Goal: Information Seeking & Learning: Learn about a topic

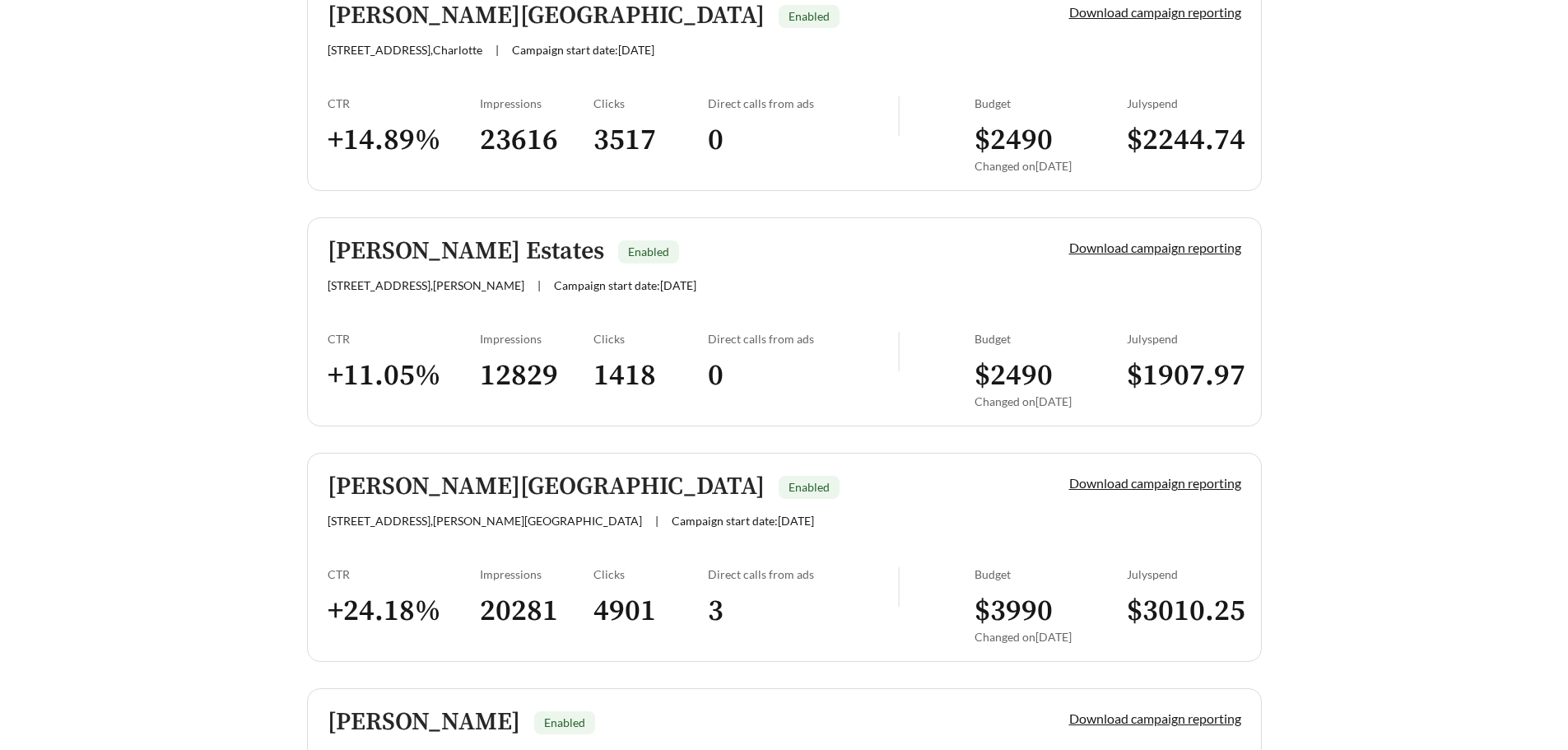
scroll to position [3621, 0]
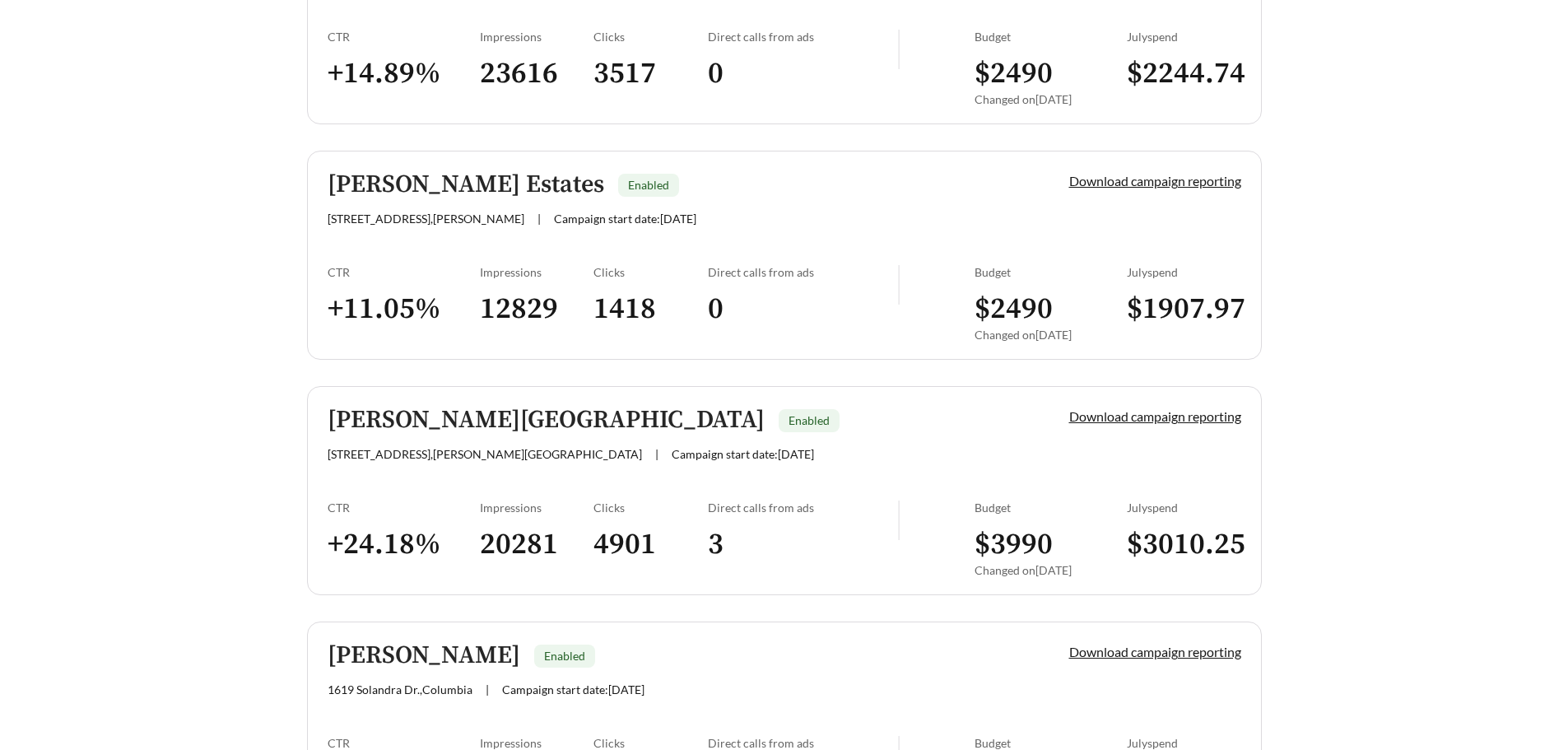
click at [521, 189] on h5 "[PERSON_NAME] Estates" at bounding box center [465, 184] width 277 height 27
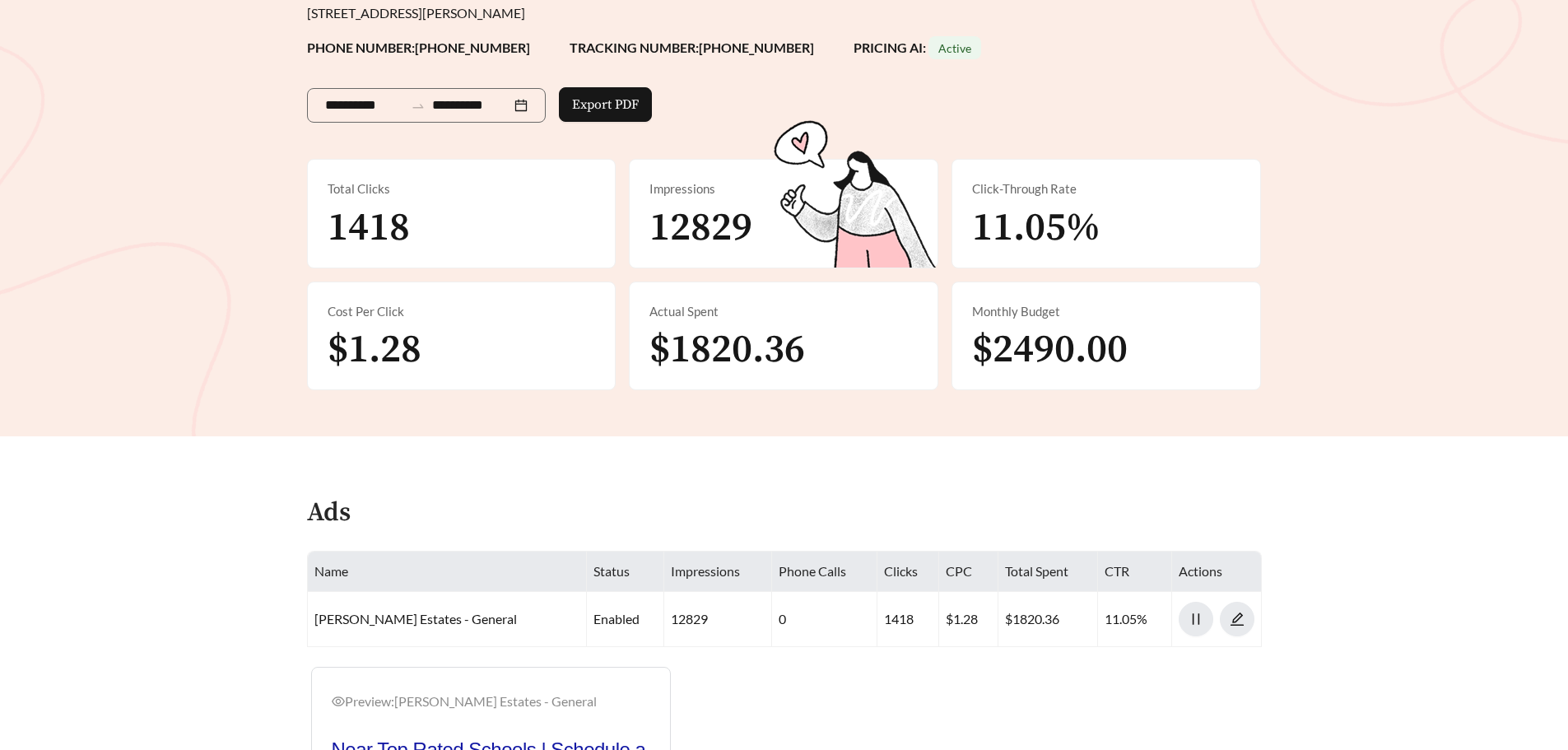
scroll to position [82, 0]
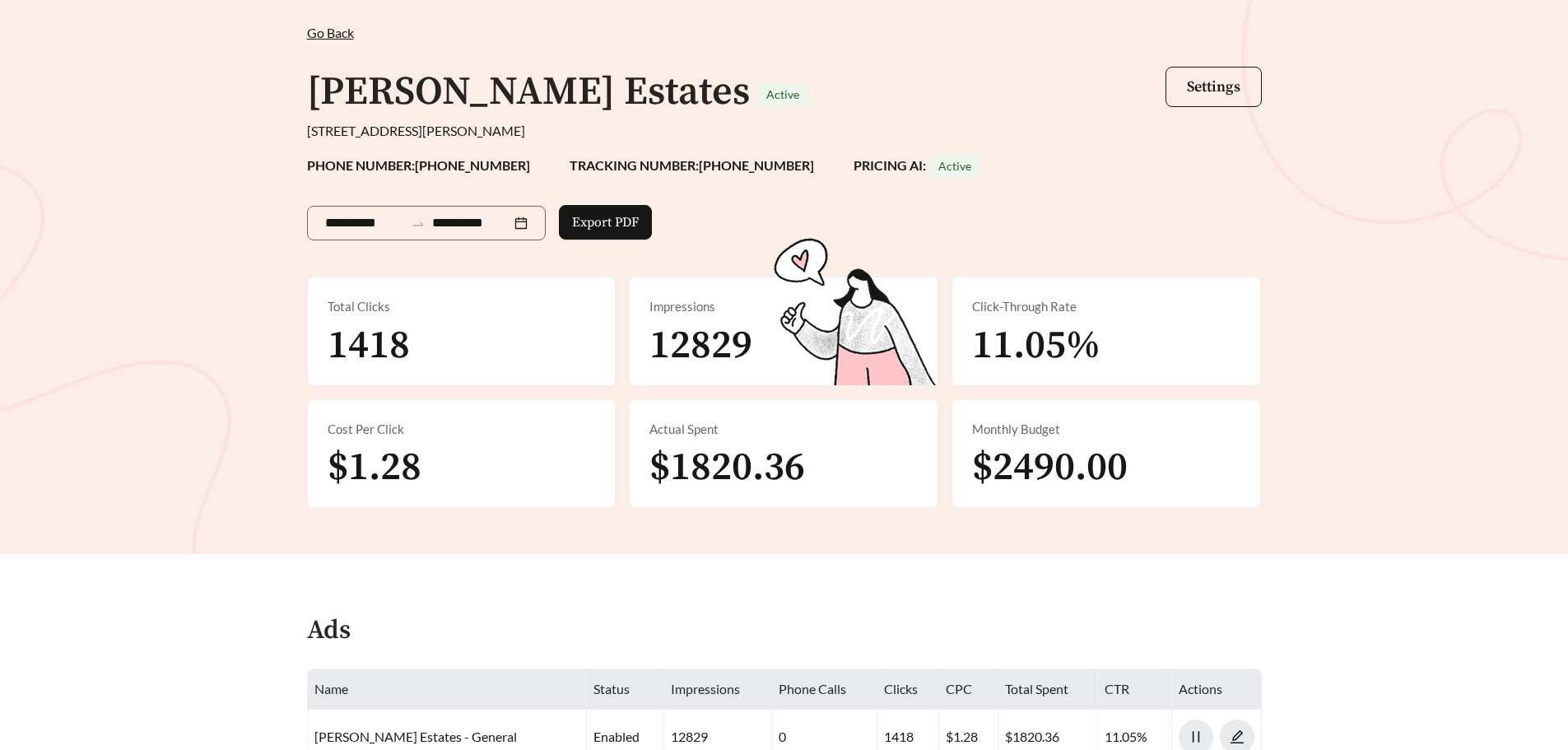
click at [1009, 450] on span "$2490.00" at bounding box center [1050, 467] width 155 height 49
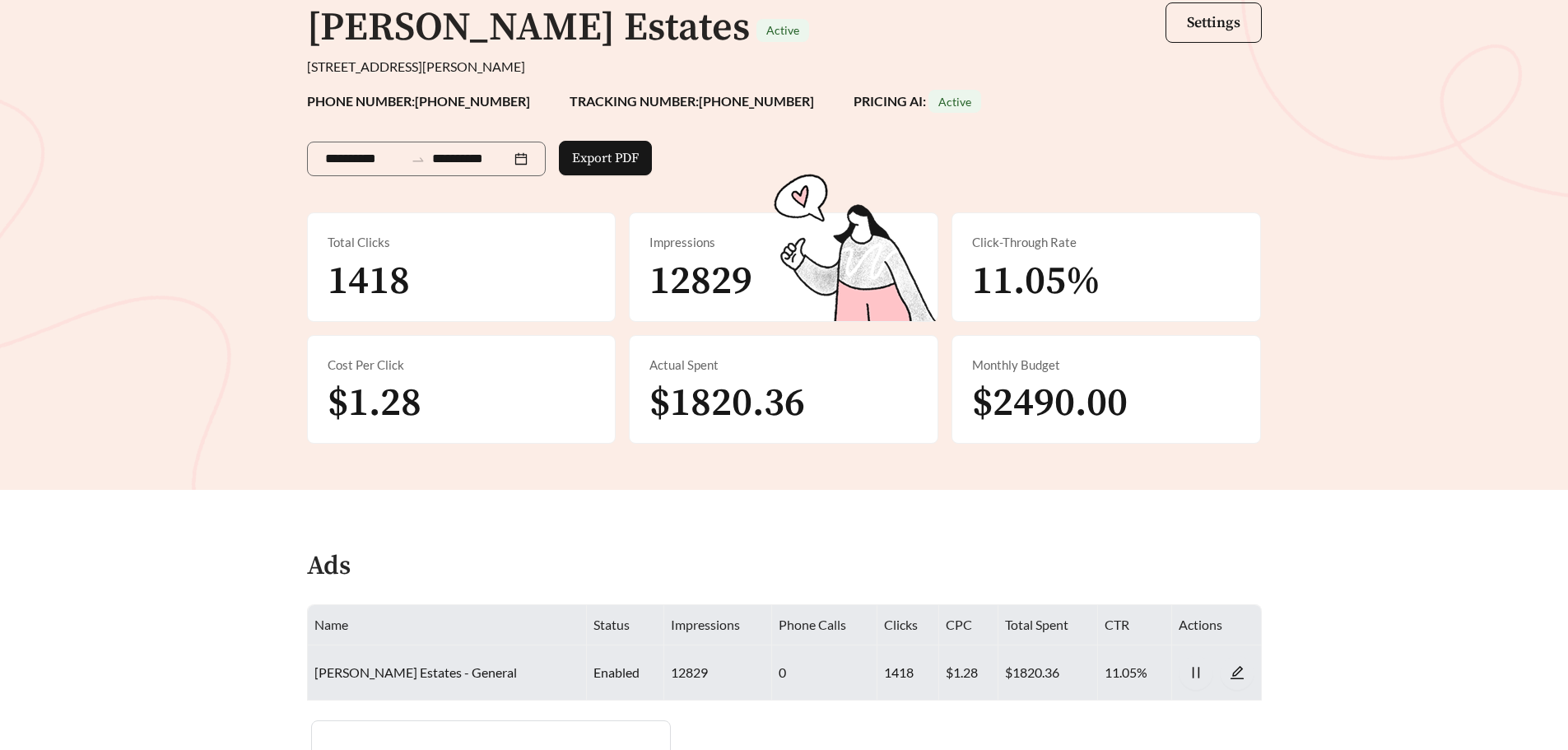
scroll to position [105, 0]
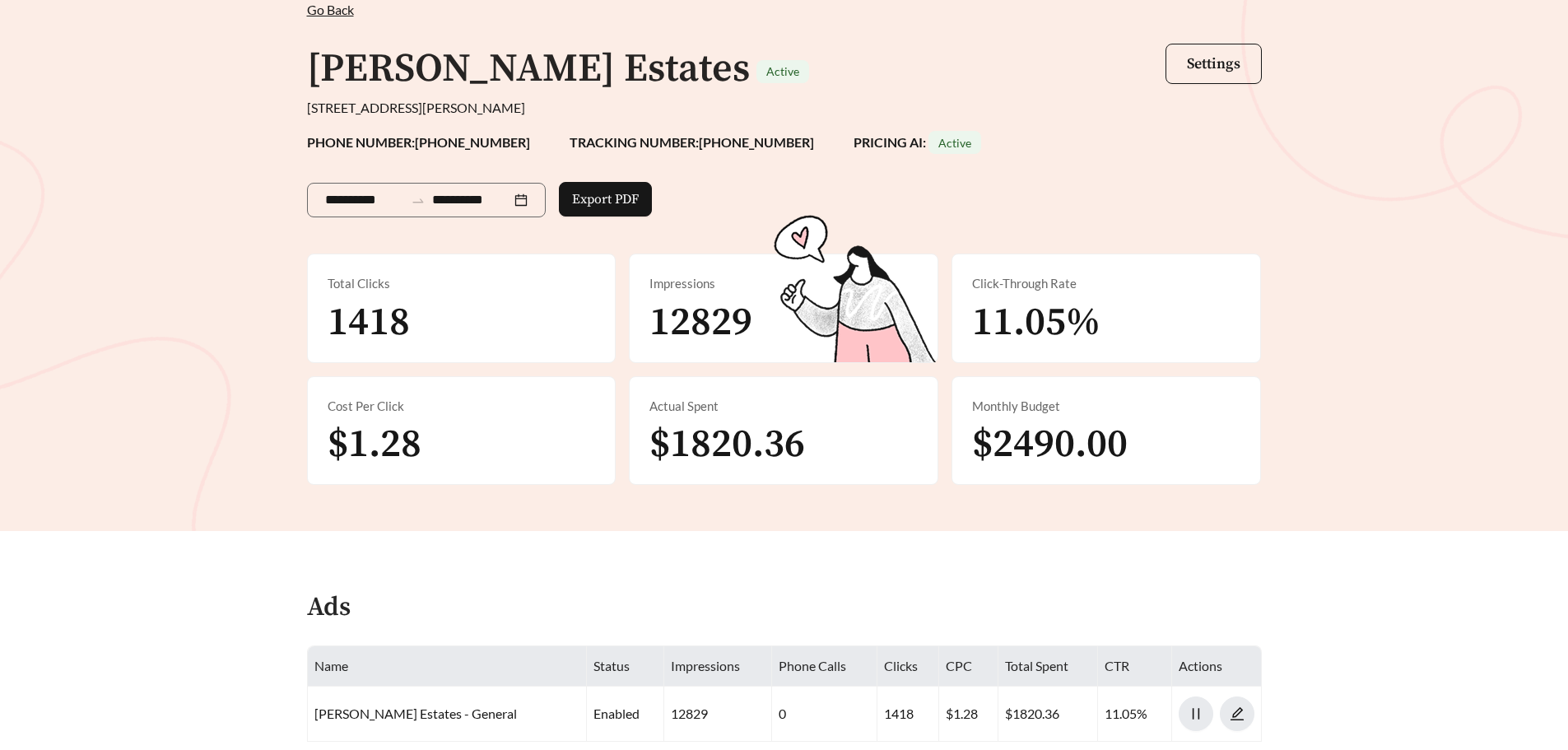
click at [337, 11] on span "Go Back" at bounding box center [330, 9] width 47 height 16
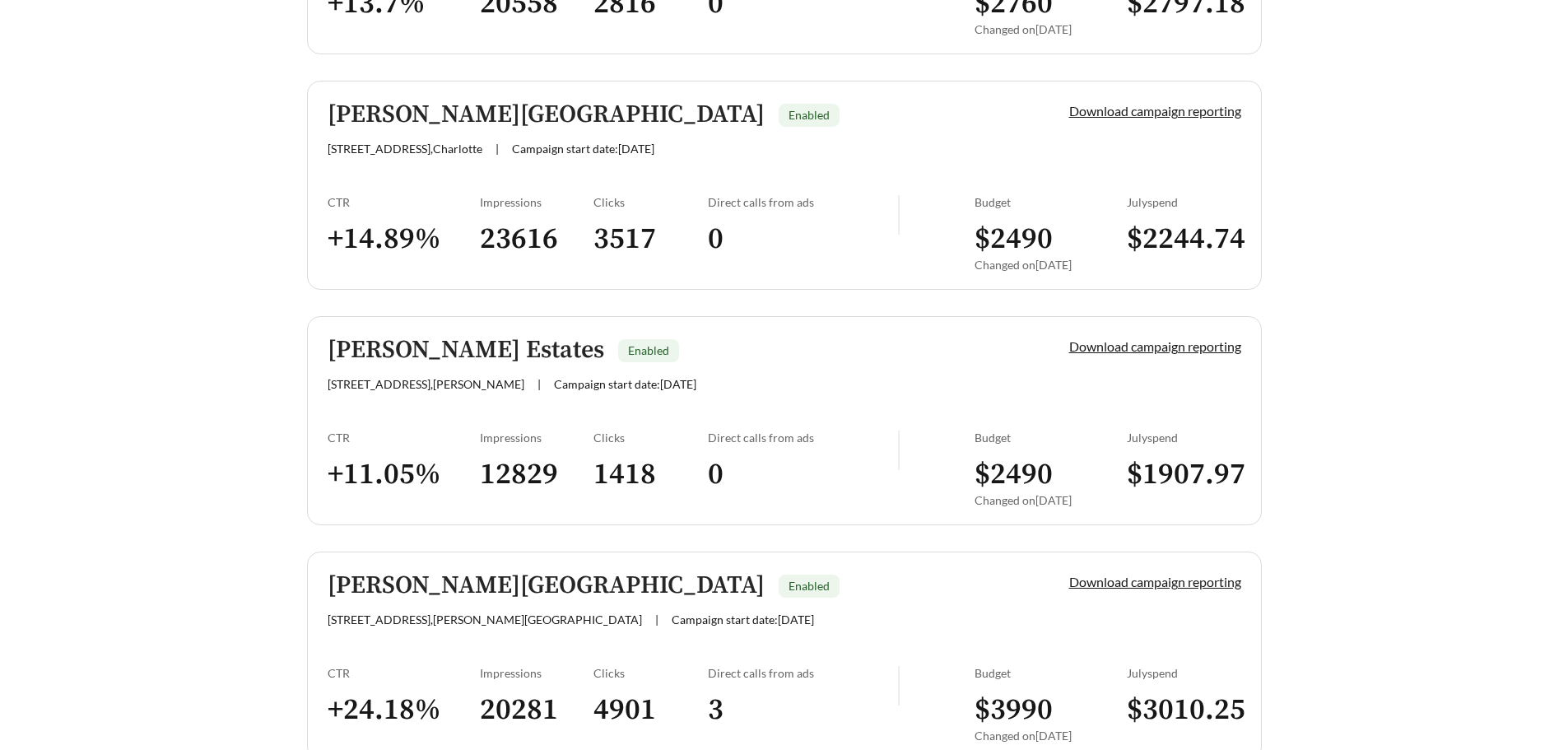
scroll to position [3456, 0]
